Goal: Transaction & Acquisition: Obtain resource

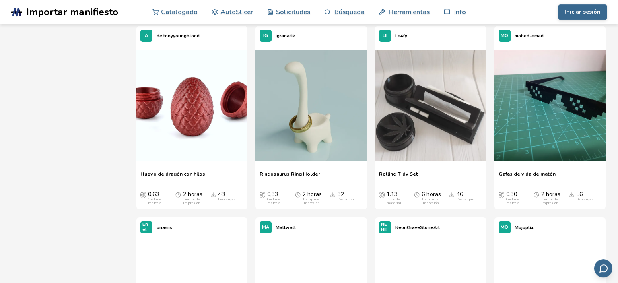
scroll to position [892, 0]
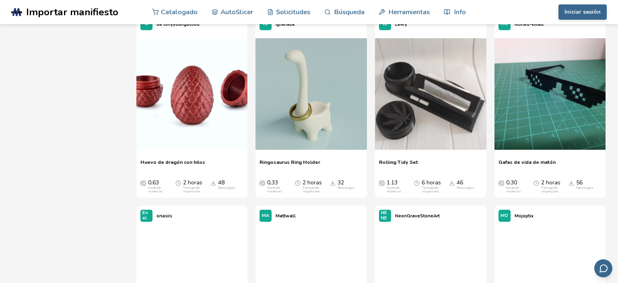
click at [521, 163] on span "Gafas de vida de matón" at bounding box center [526, 165] width 57 height 12
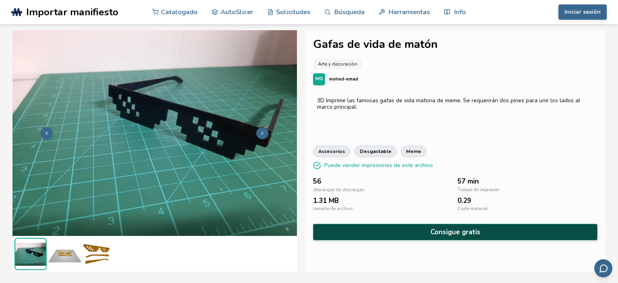
click at [445, 230] on button "Consigue gratis" at bounding box center [455, 232] width 284 height 16
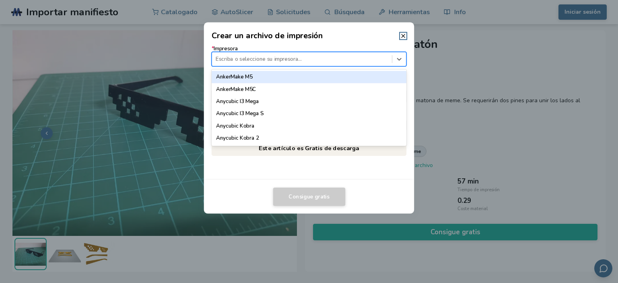
click at [256, 54] on div "Escriba o seleccione su impresora..." at bounding box center [302, 59] width 180 height 11
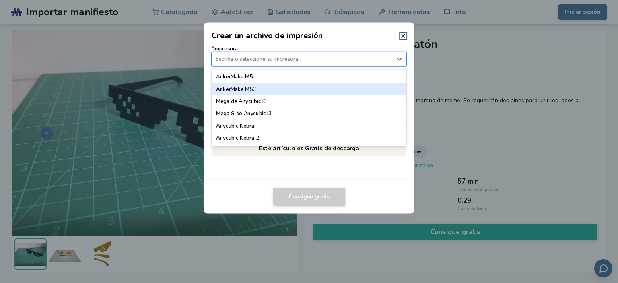
scroll to position [93, 0]
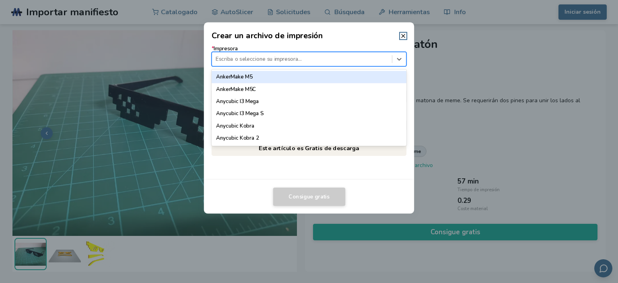
click at [277, 56] on div at bounding box center [302, 59] width 172 height 8
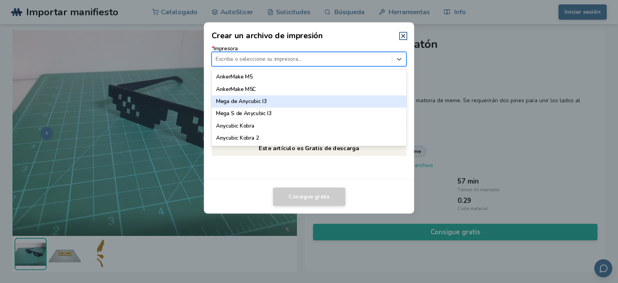
scroll to position [46, 0]
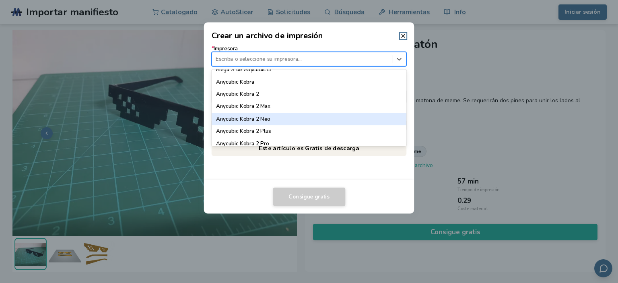
click at [263, 119] on div "Anycubic Kobra 2 Neo" at bounding box center [309, 119] width 195 height 12
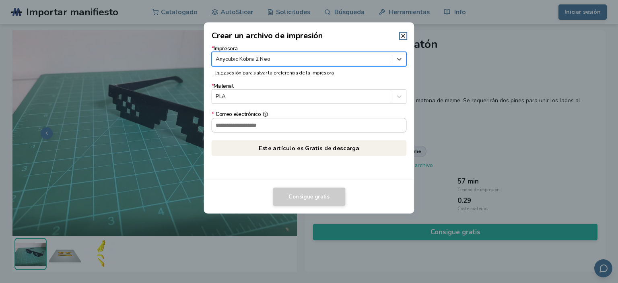
click at [293, 126] on input "* Correo electrónico" at bounding box center [309, 125] width 194 height 14
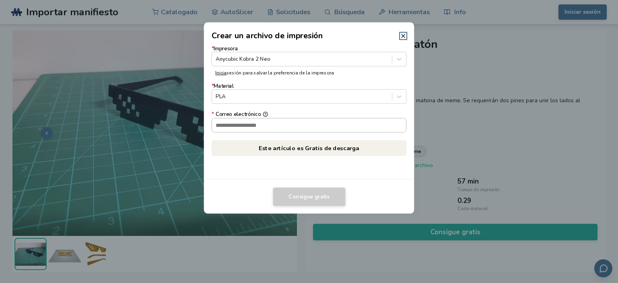
click at [293, 126] on input "* Correo electrónico" at bounding box center [309, 125] width 194 height 14
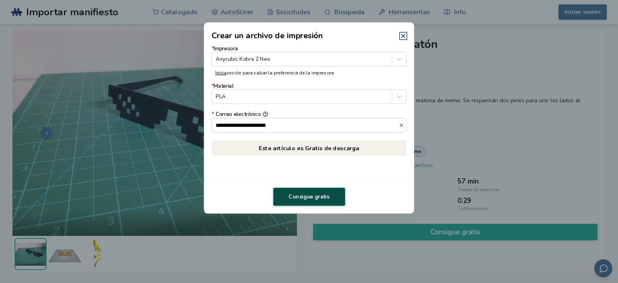
type input "**********"
click at [320, 200] on button "Consigue gratis" at bounding box center [309, 196] width 72 height 19
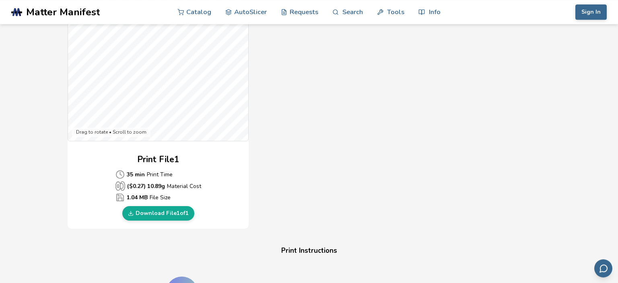
scroll to position [297, 0]
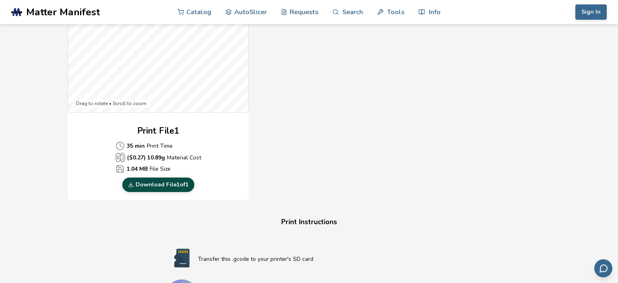
click at [172, 187] on link "Download File 1 of 1" at bounding box center [158, 184] width 72 height 14
